Goal: Book appointment/travel/reservation

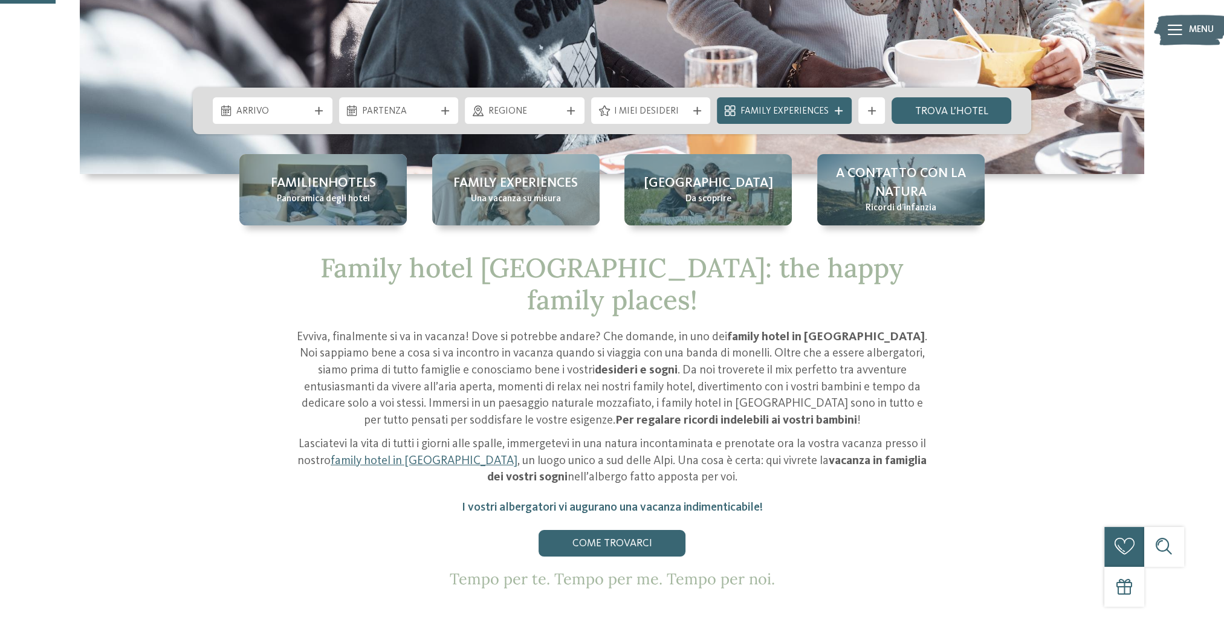
scroll to position [242, 0]
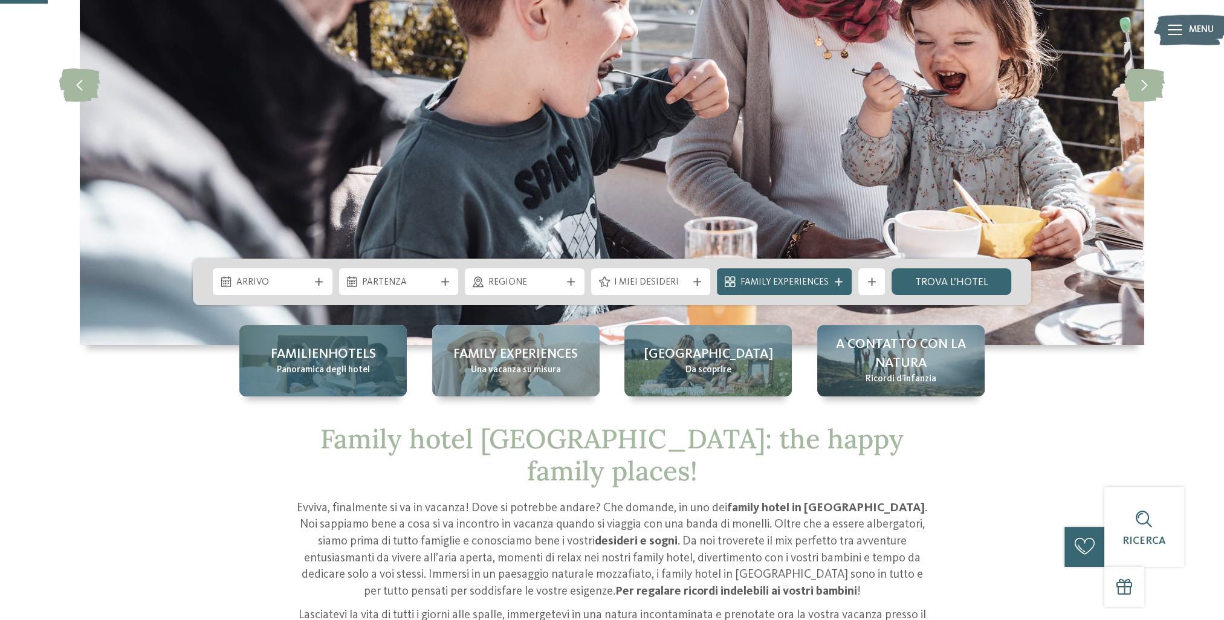
click at [319, 355] on span "Familienhotels" at bounding box center [323, 354] width 105 height 19
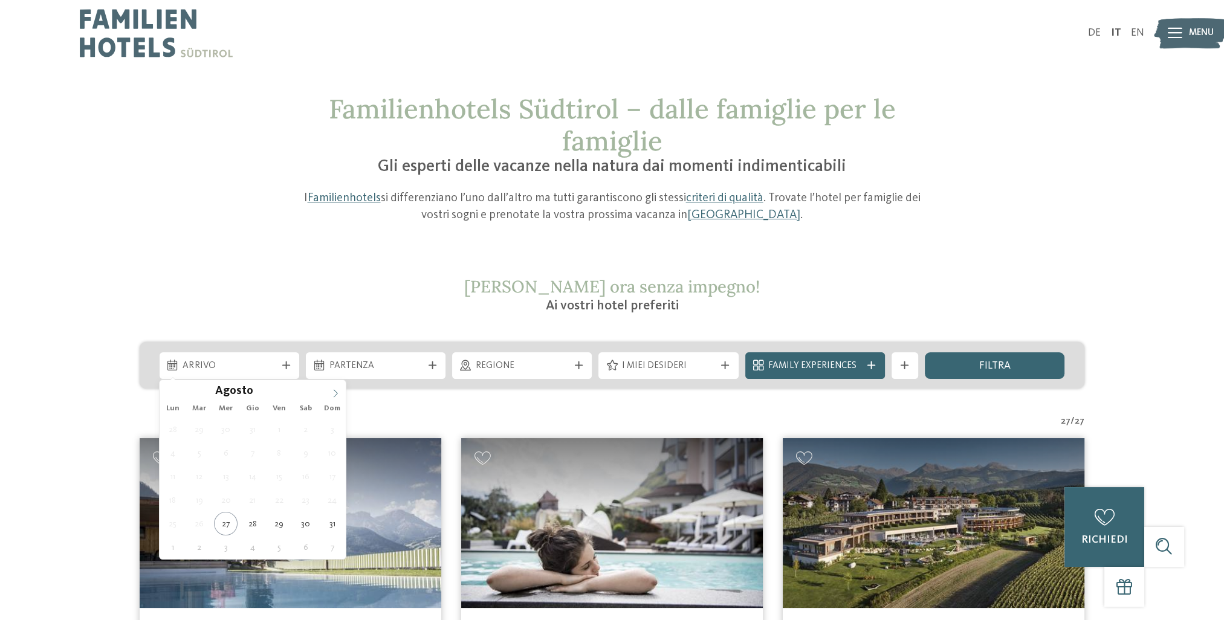
click at [340, 397] on span at bounding box center [335, 390] width 21 height 21
click at [332, 394] on icon at bounding box center [335, 393] width 8 height 8
type div "[DATE]"
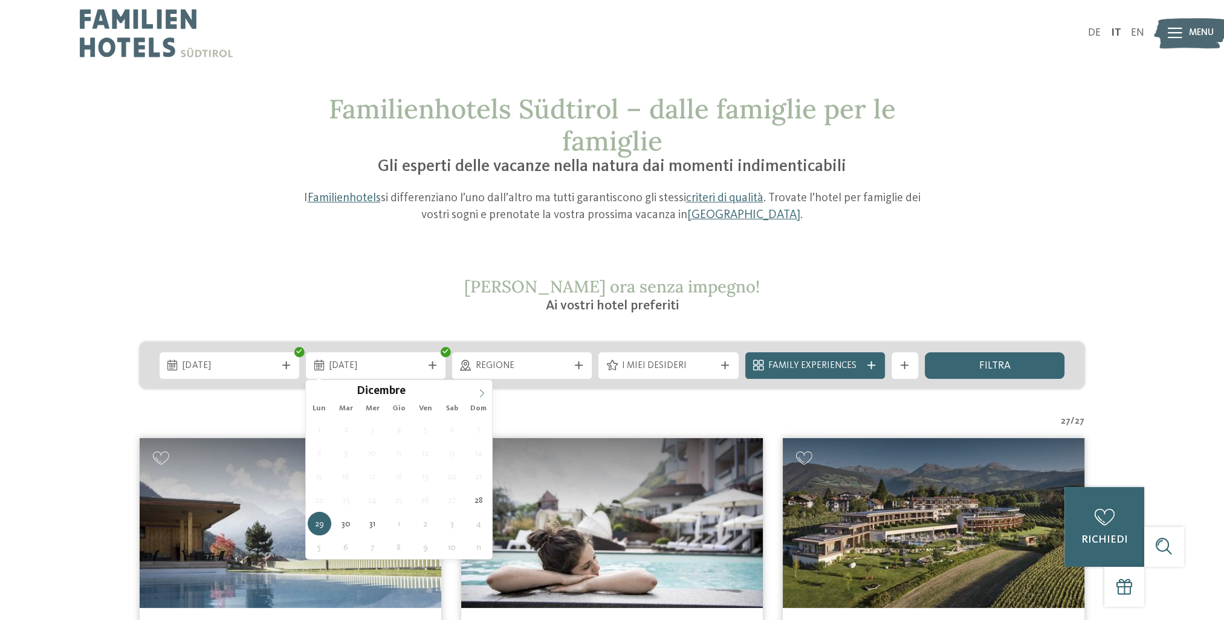
type input "****"
click at [480, 391] on icon at bounding box center [481, 393] width 8 height 8
type div "[DATE]"
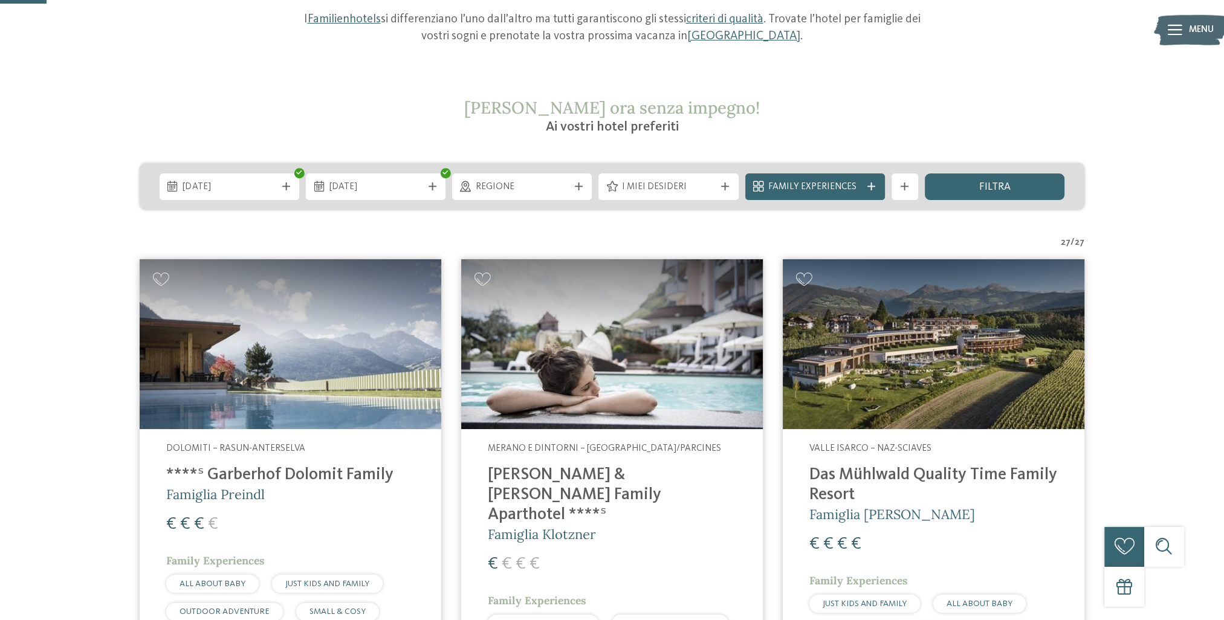
scroll to position [181, 0]
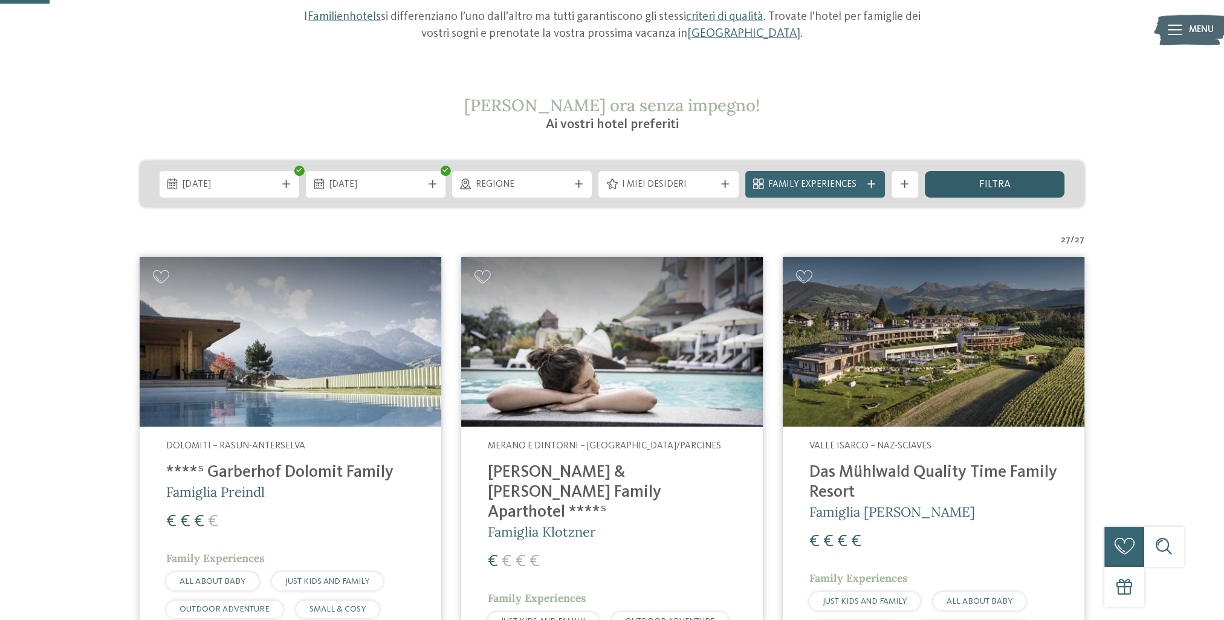
click at [977, 183] on div "filtra" at bounding box center [995, 184] width 140 height 27
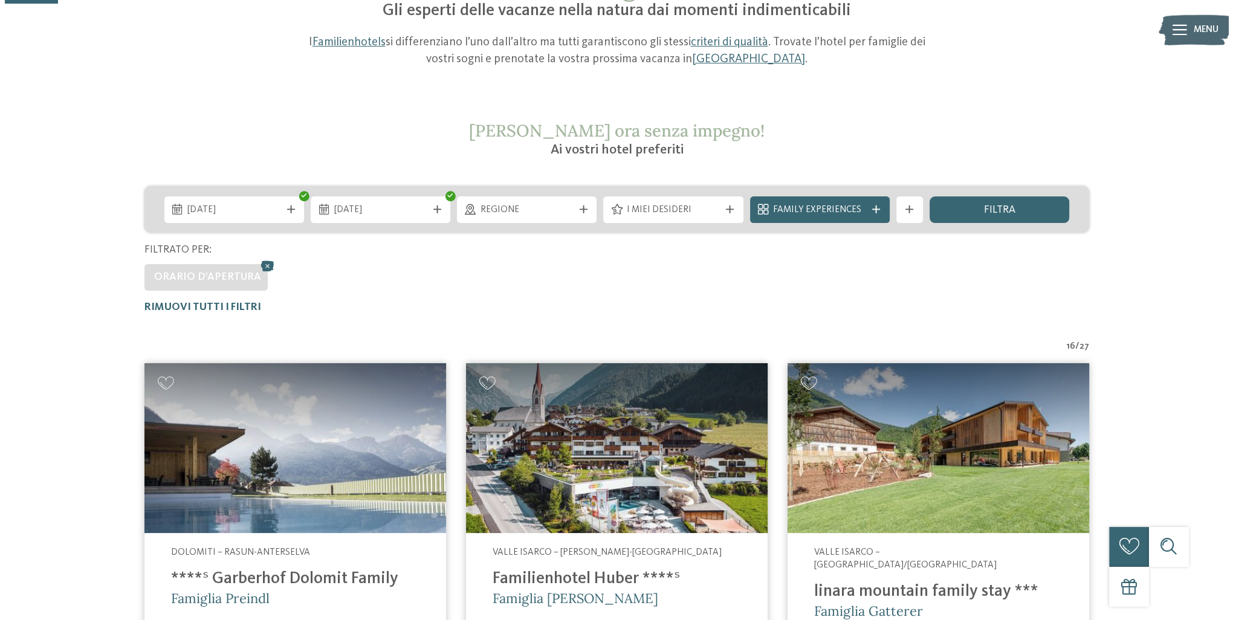
scroll to position [140, 0]
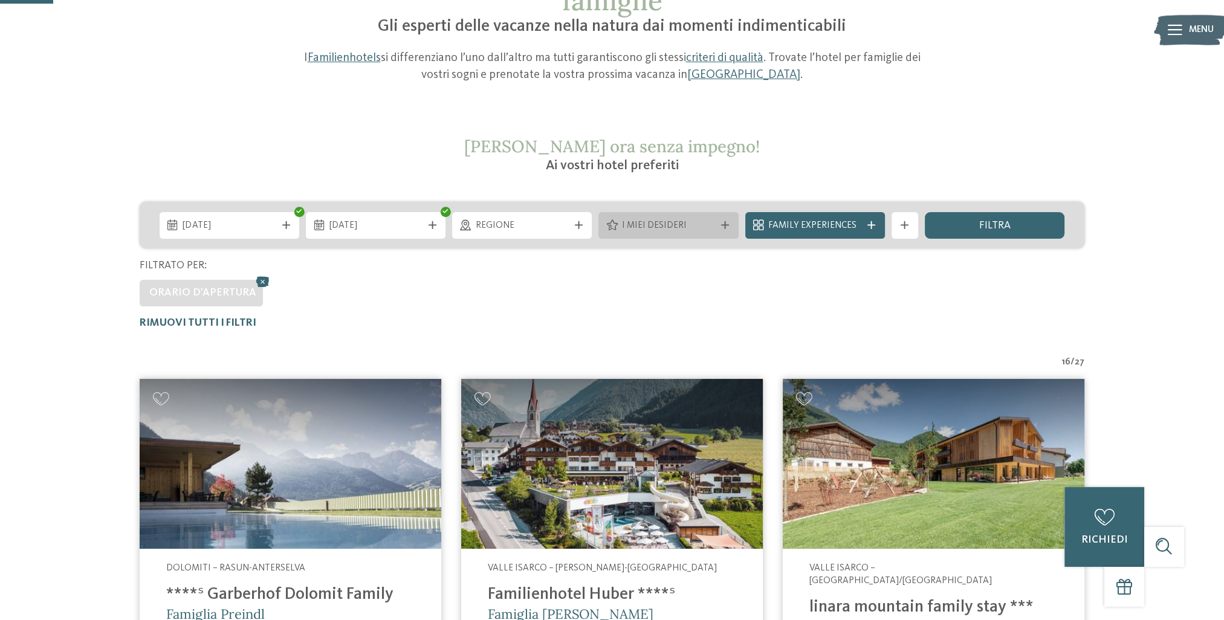
click at [686, 226] on span "I miei desideri" at bounding box center [668, 225] width 93 height 13
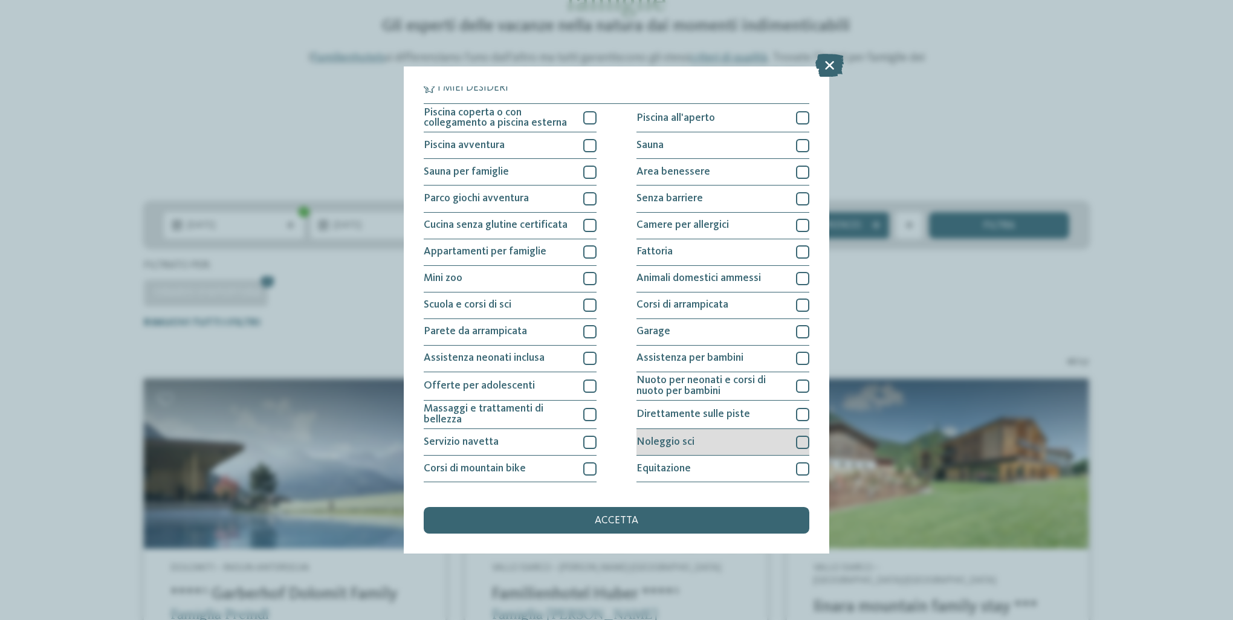
scroll to position [0, 0]
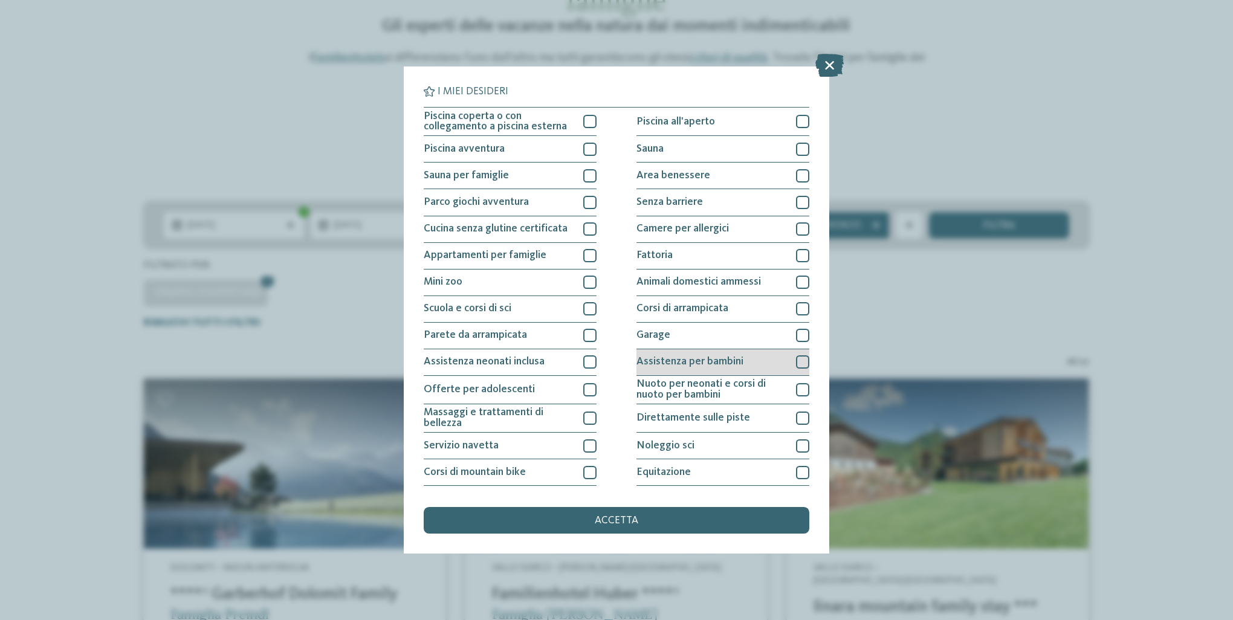
click at [714, 359] on span "Assistenza per bambini" at bounding box center [689, 362] width 107 height 11
click at [496, 121] on span "Piscina coperta o con collegamento a piscina esterna" at bounding box center [499, 121] width 150 height 21
click at [553, 521] on div "accetta" at bounding box center [617, 520] width 386 height 27
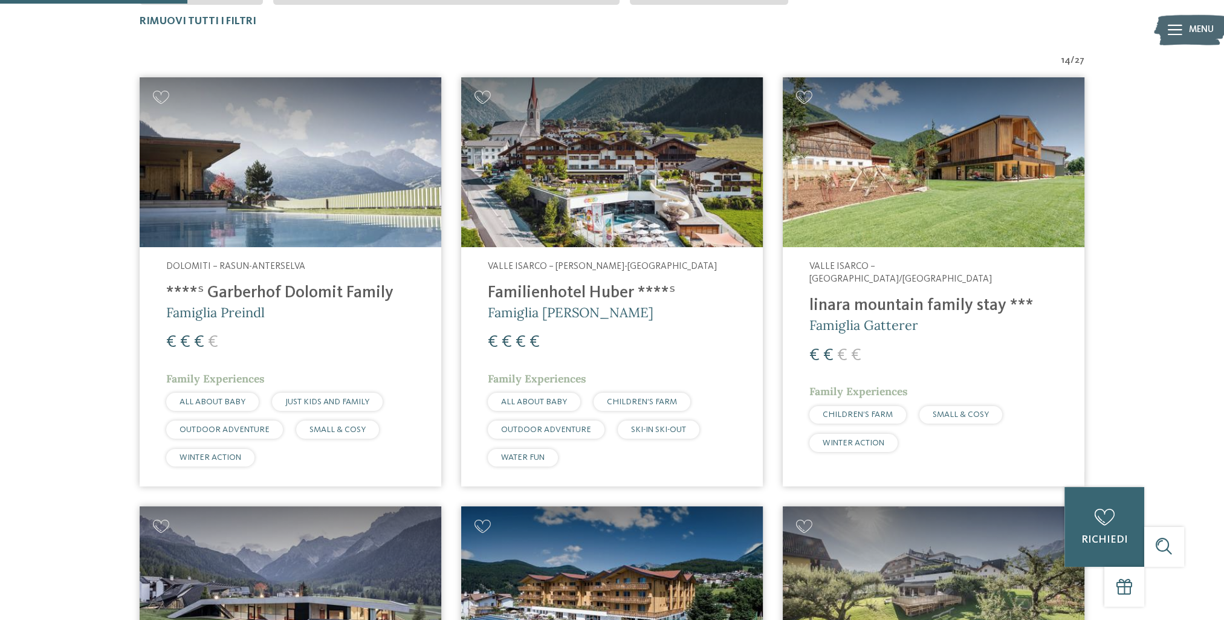
scroll to position [442, 0]
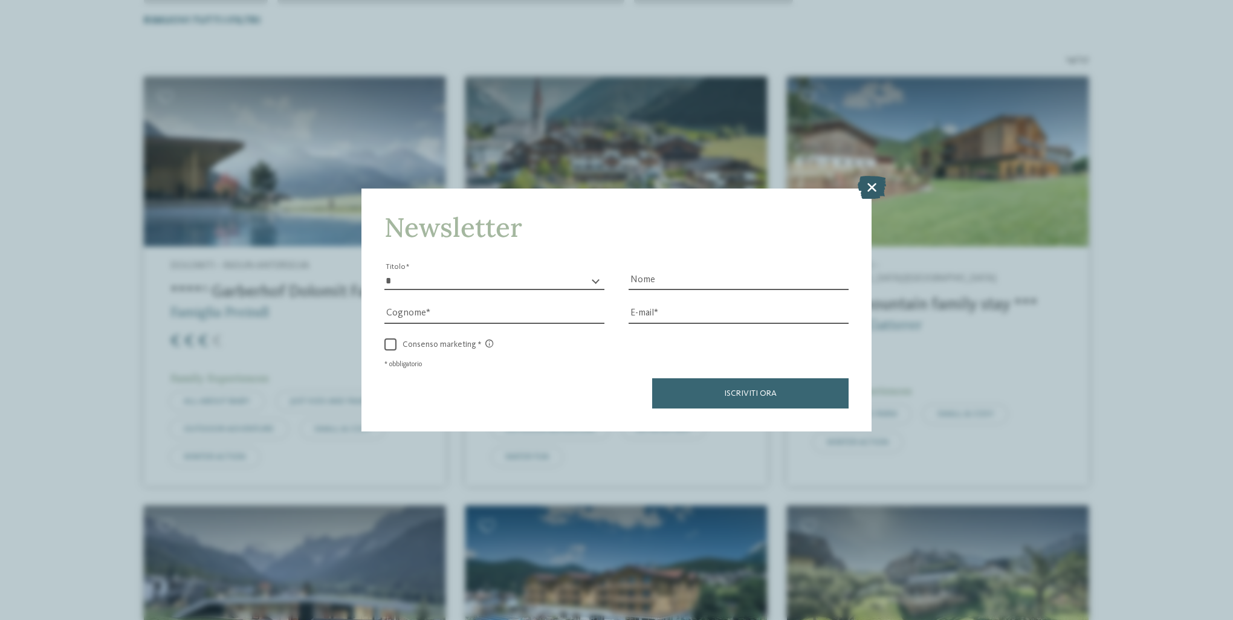
click at [875, 190] on icon at bounding box center [872, 187] width 28 height 23
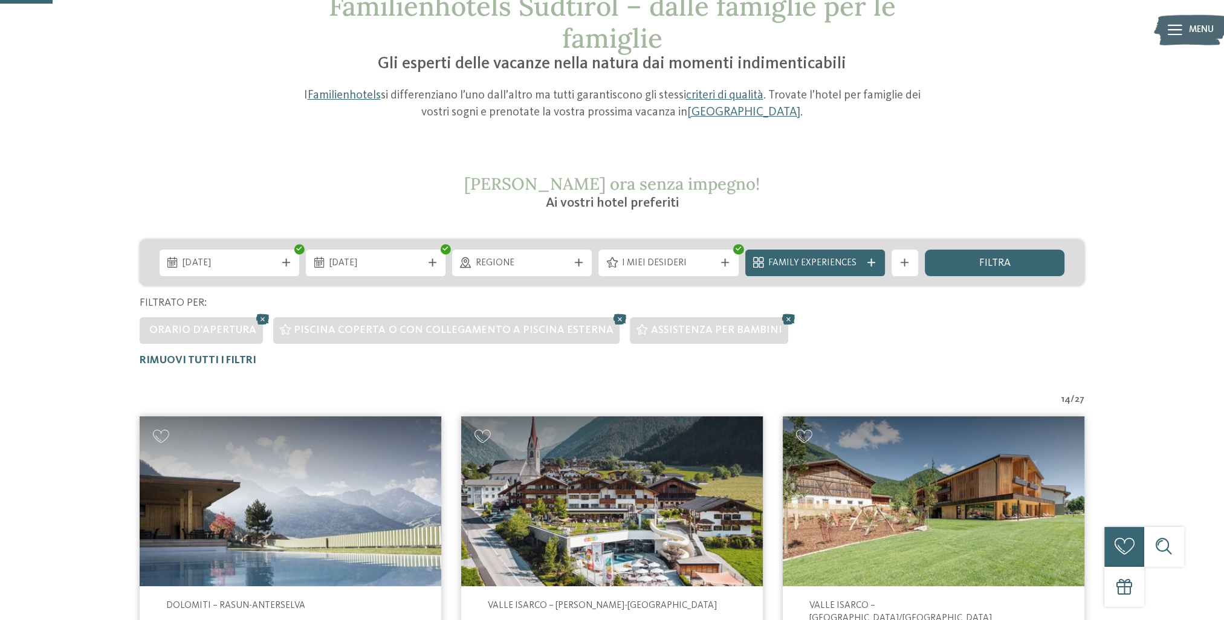
scroll to position [121, 0]
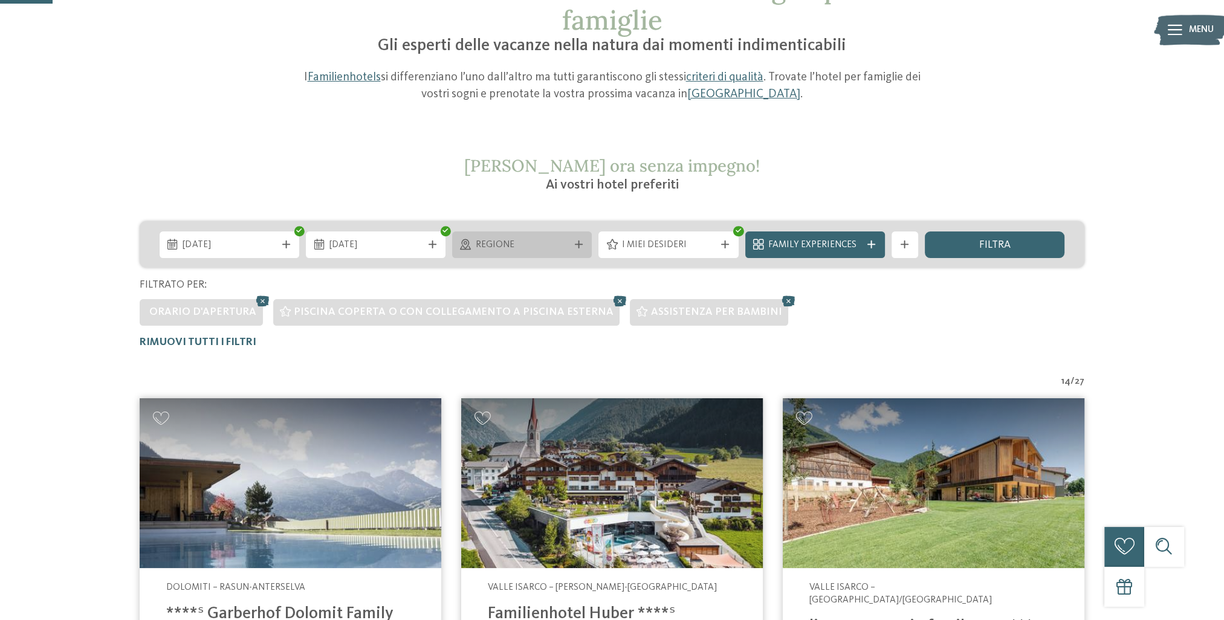
click at [521, 243] on span "Regione" at bounding box center [522, 245] width 93 height 13
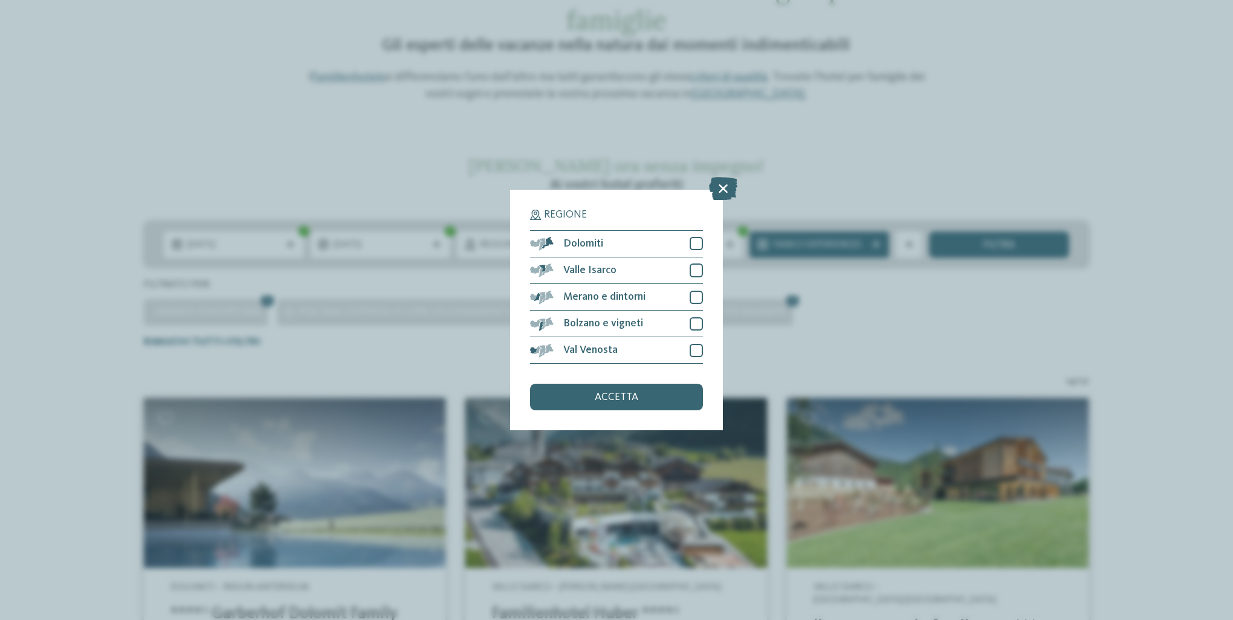
click at [871, 320] on div "Regione Dolomiti" at bounding box center [616, 310] width 1233 height 620
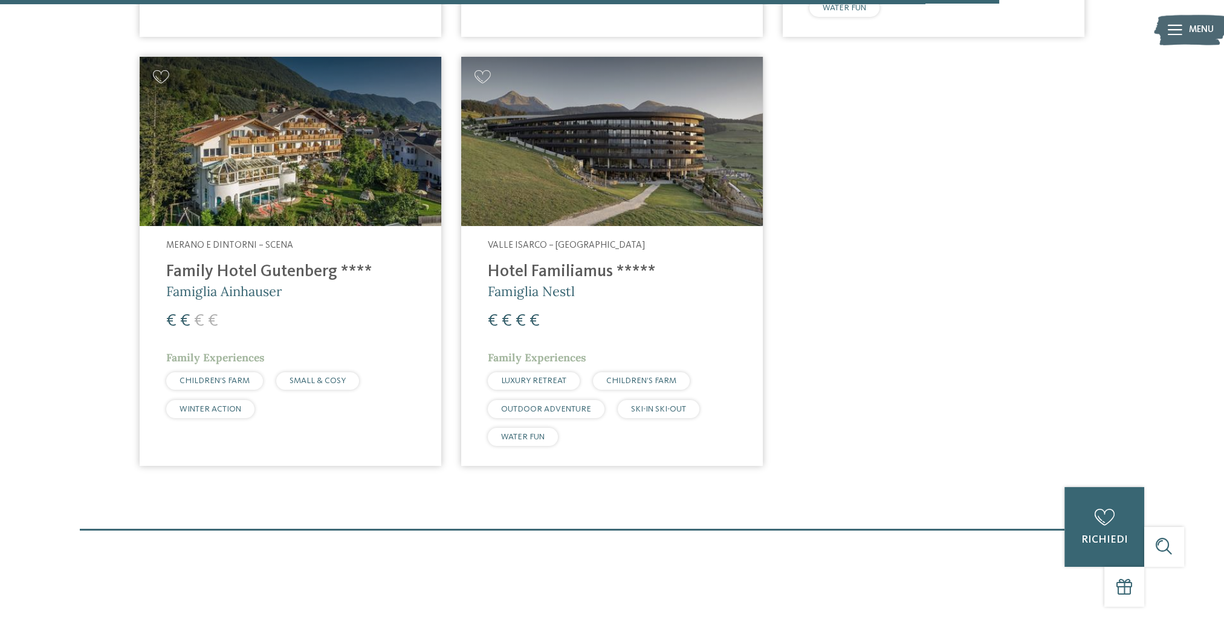
scroll to position [2115, 0]
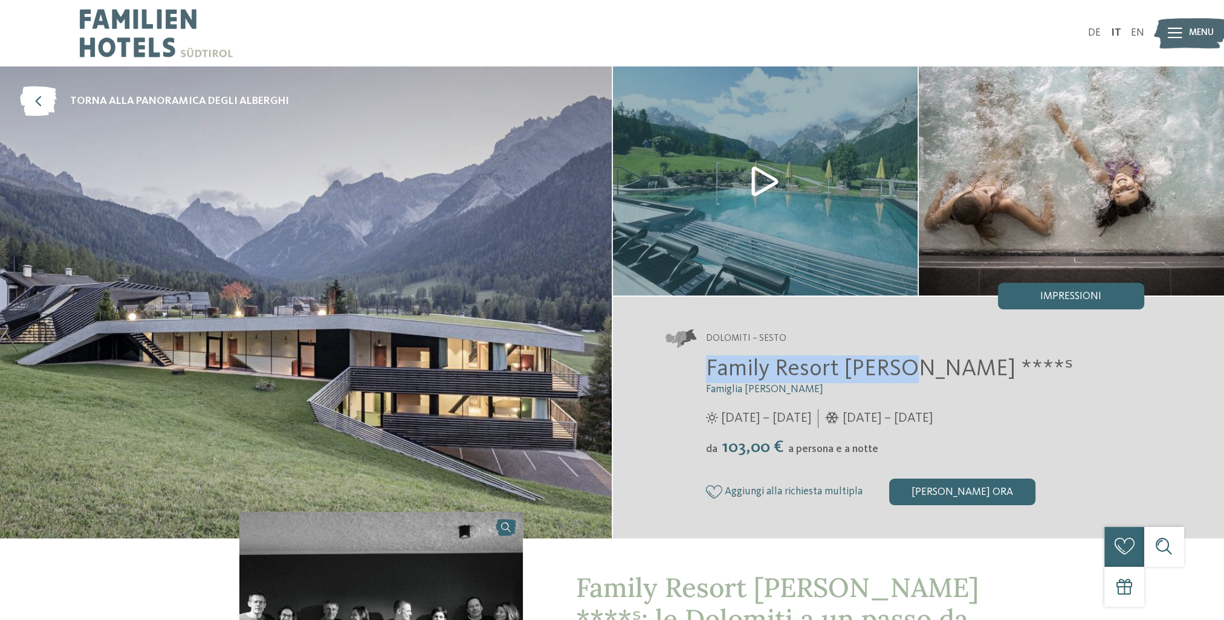
drag, startPoint x: 707, startPoint y: 366, endPoint x: 901, endPoint y: 371, distance: 194.1
click at [901, 371] on span "Family Resort [PERSON_NAME] ****ˢ" at bounding box center [889, 369] width 367 height 23
copy span "Family Resort Rainer"
